Goal: Task Accomplishment & Management: Manage account settings

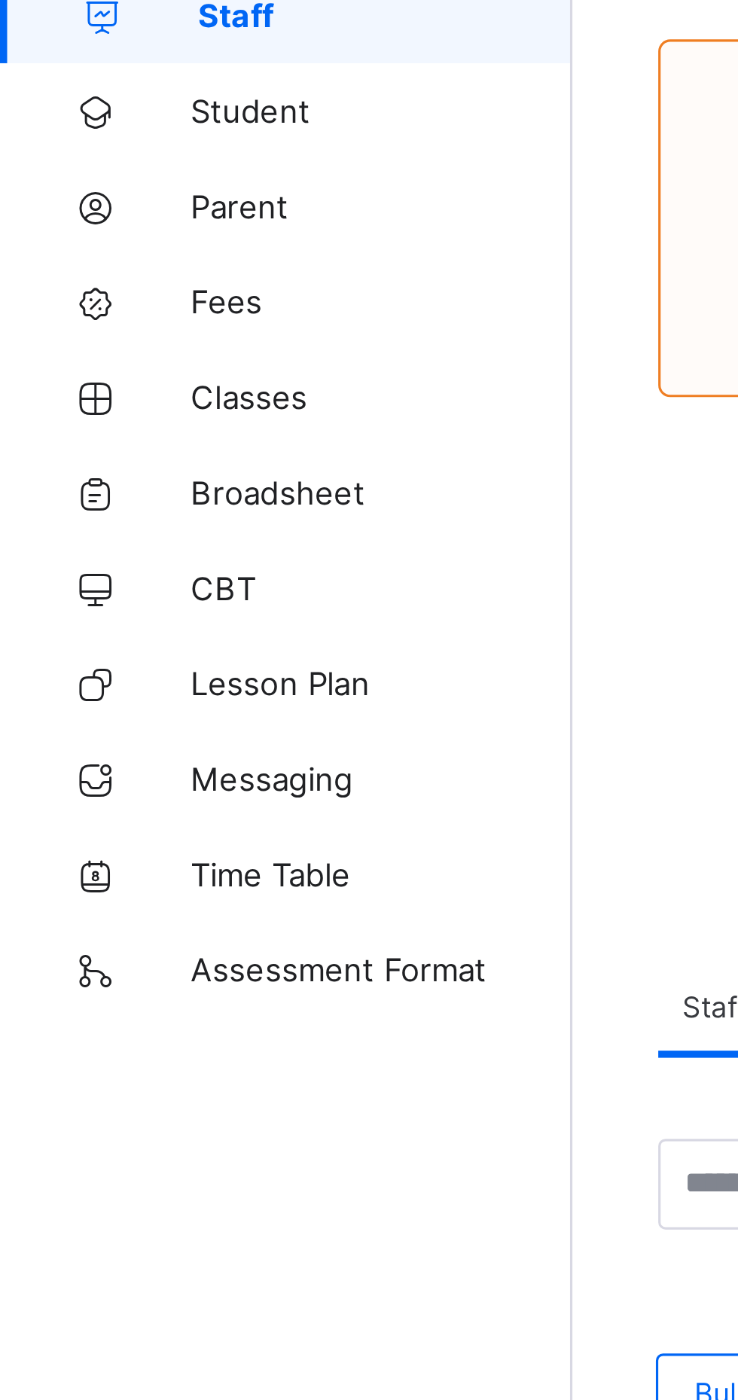
click at [108, 272] on span "Broadsheet" at bounding box center [120, 271] width 121 height 12
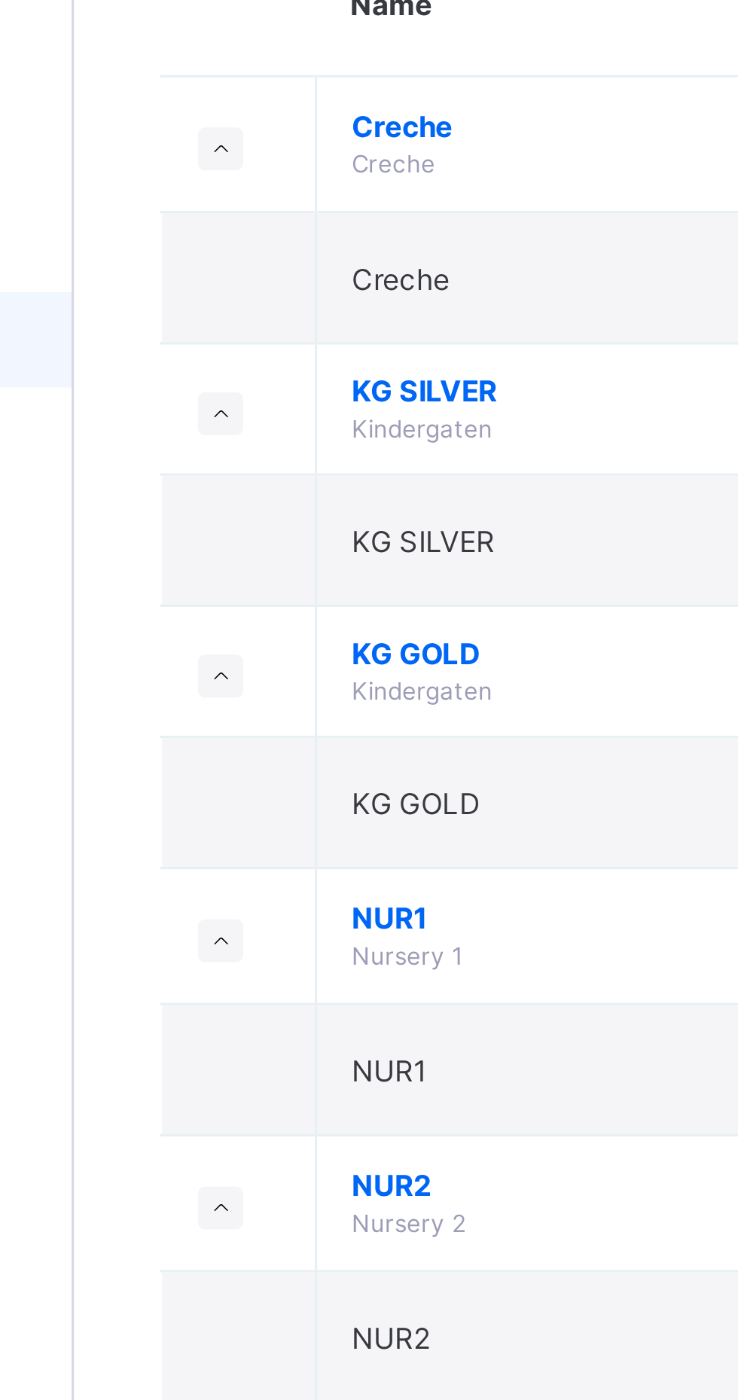
click at [374, 448] on span "NUR1" at bounding box center [408, 453] width 279 height 11
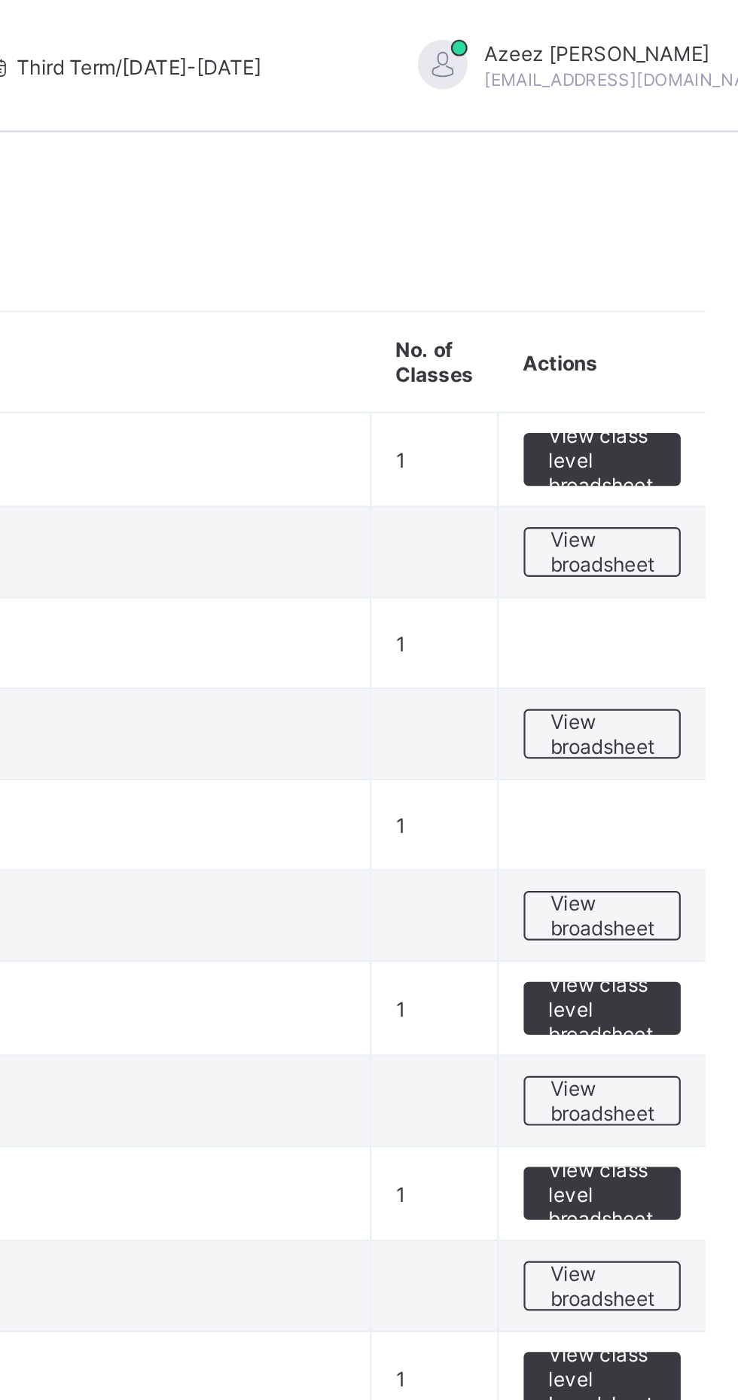
click at [676, 342] on span "View broadsheet" at bounding box center [663, 334] width 47 height 23
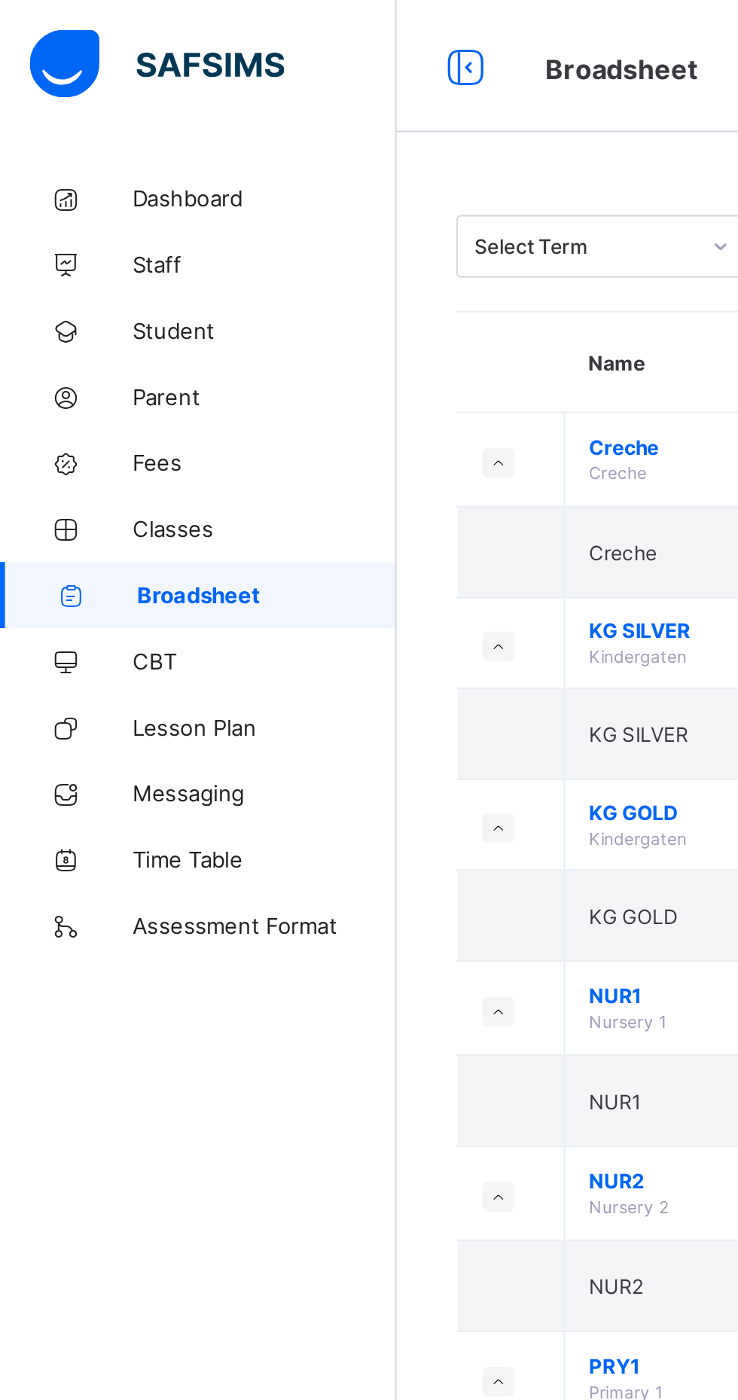
click at [83, 246] on span "Classes" at bounding box center [120, 241] width 121 height 12
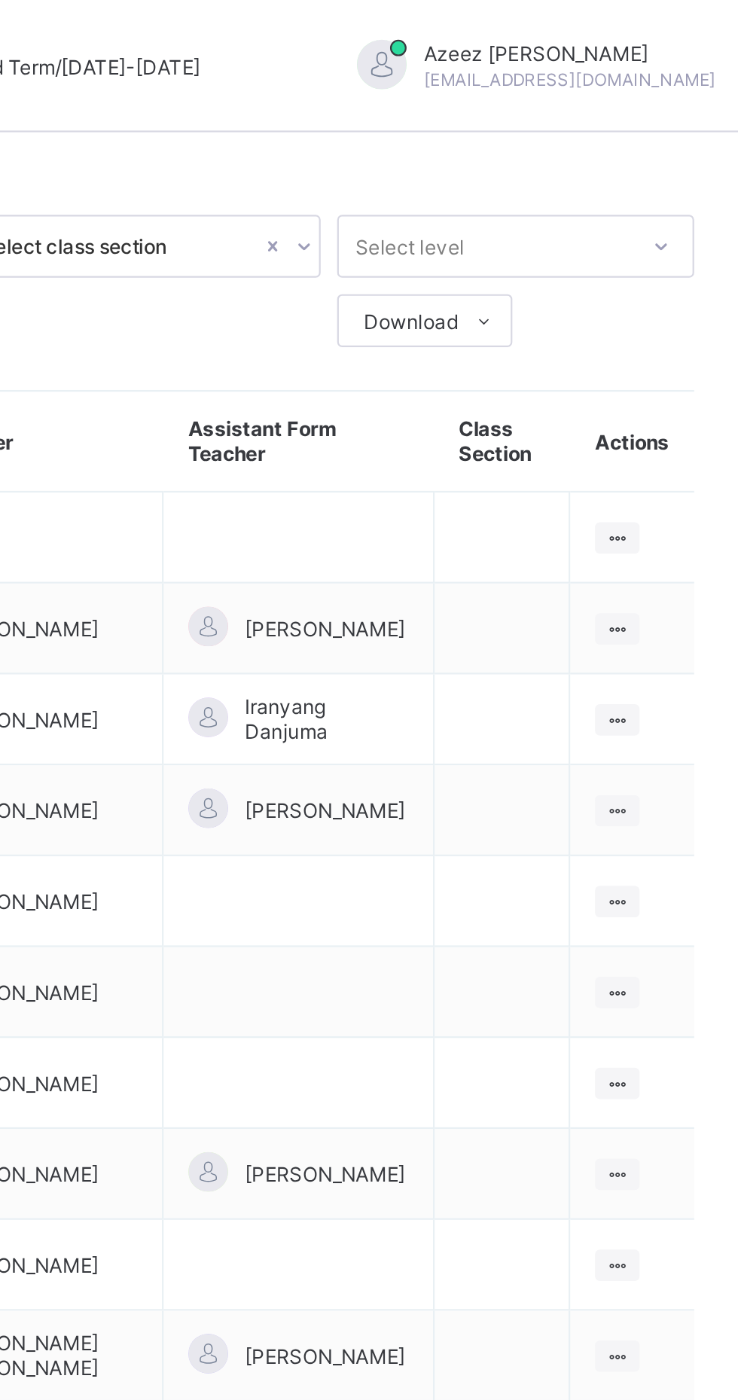
click at [0, 0] on ul "View Class Assign form Teacher" at bounding box center [0, 0] width 0 height 0
click at [0, 0] on div "Assign form Teacher" at bounding box center [0, 0] width 0 height 0
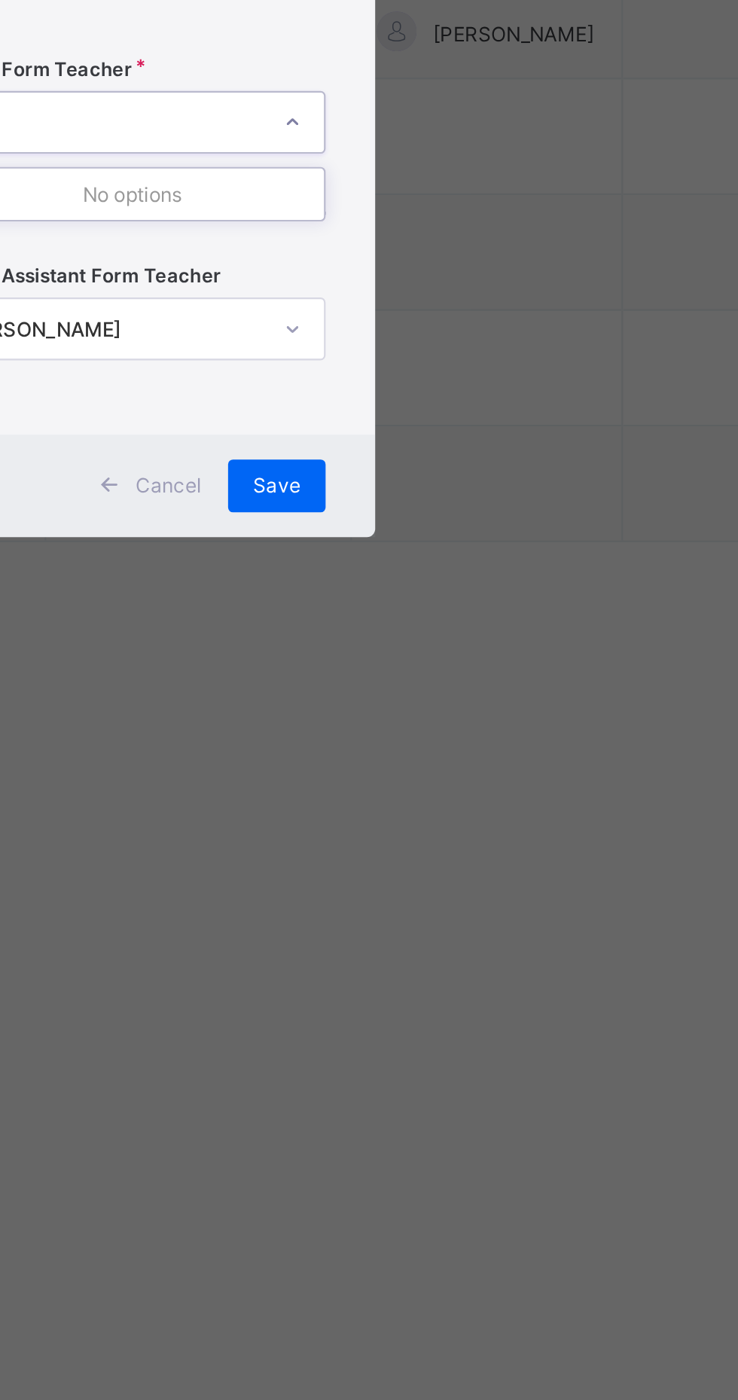
type input "*"
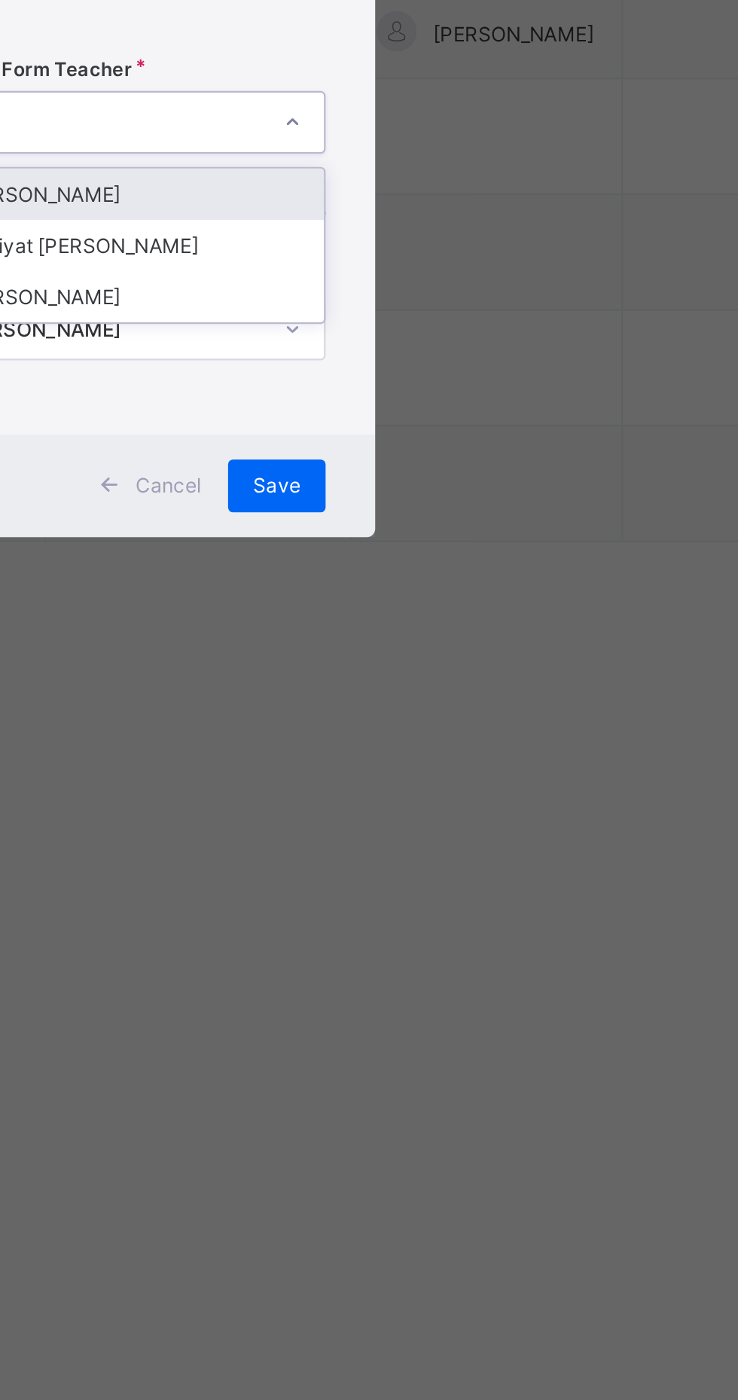
click at [456, 703] on div "[PERSON_NAME]" at bounding box center [369, 690] width 175 height 23
type input "****"
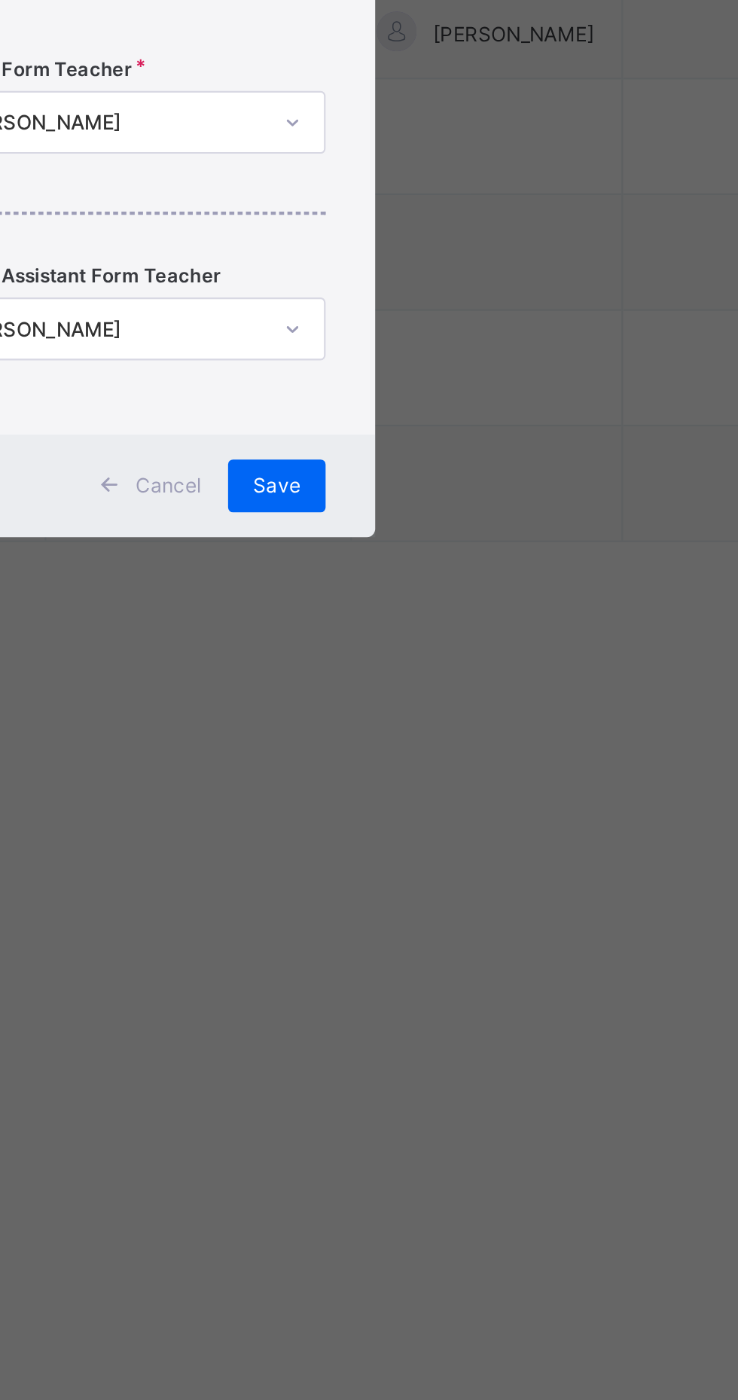
click at [446, 829] on span "Save" at bounding box center [435, 823] width 22 height 11
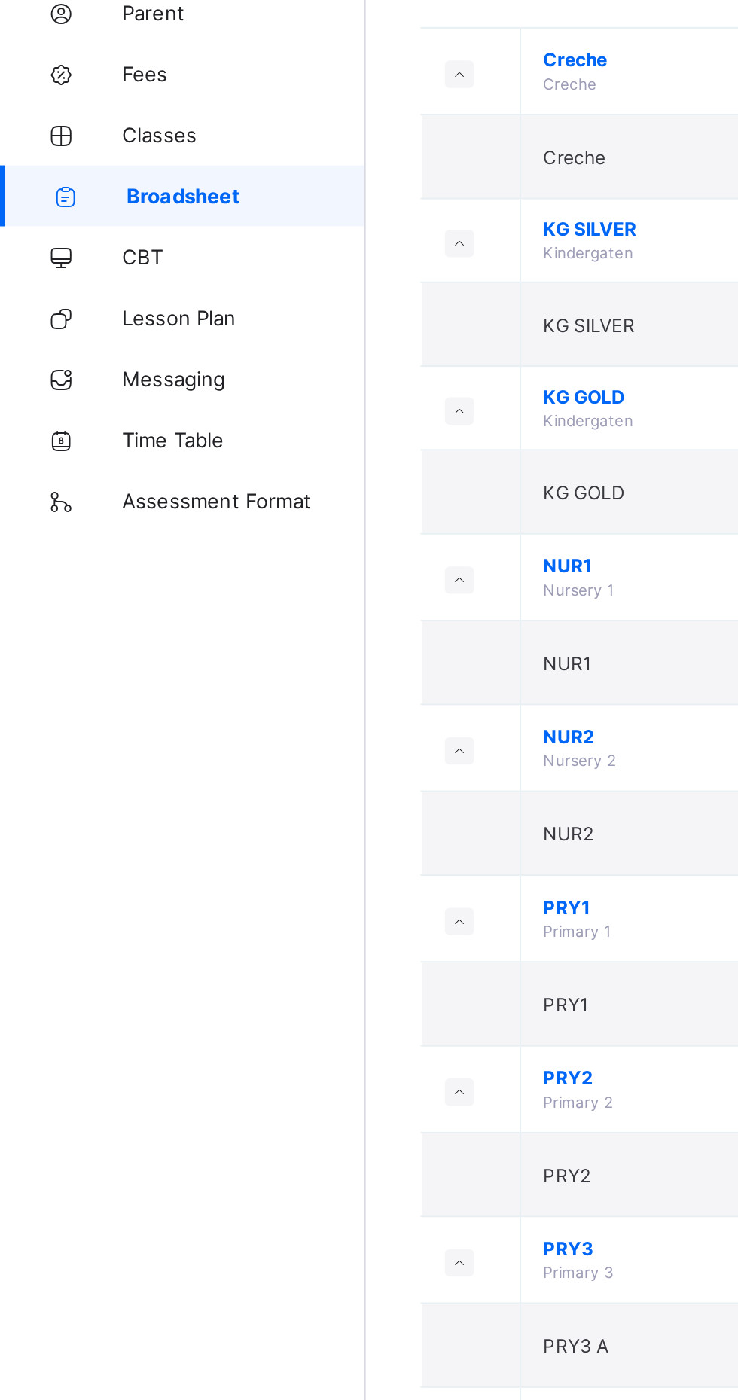
click at [85, 244] on span "Classes" at bounding box center [120, 241] width 121 height 12
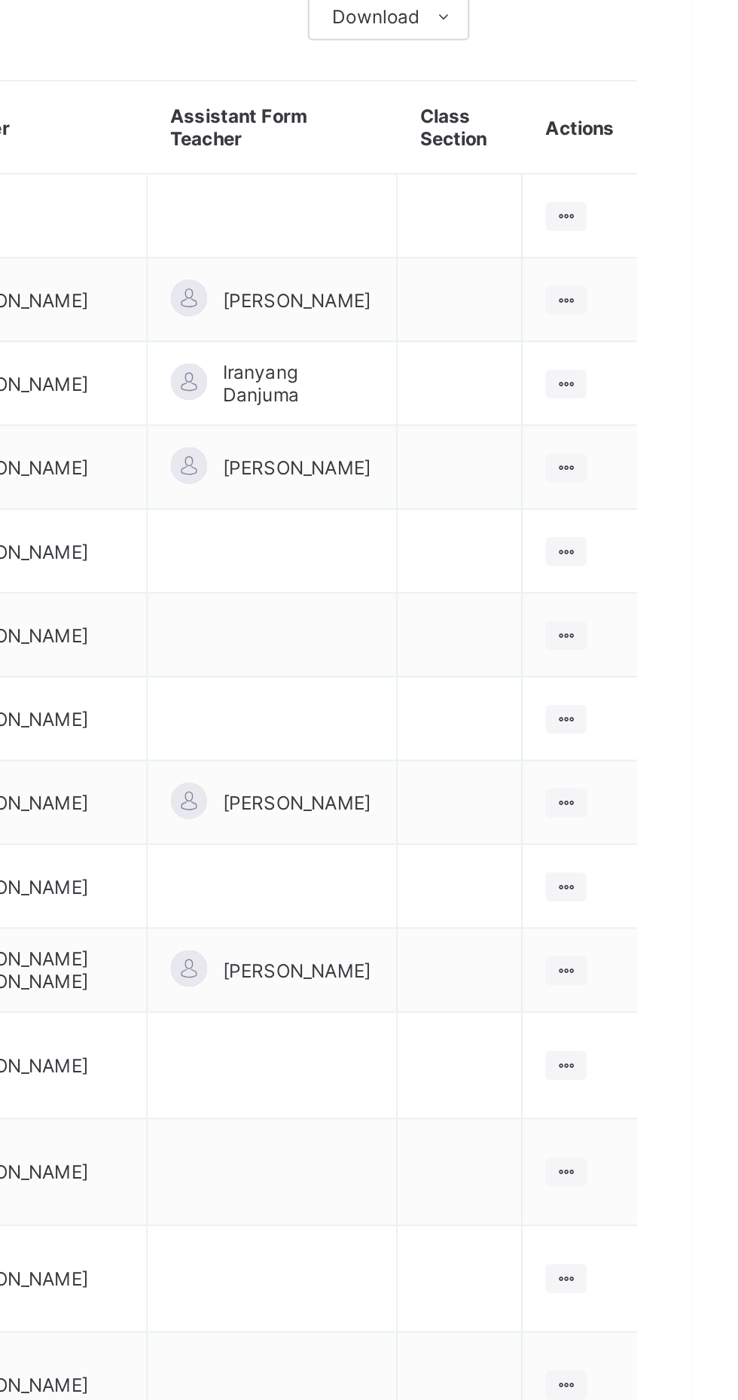
click at [0, 0] on ul "View Class Assign form Teacher" at bounding box center [0, 0] width 0 height 0
